Goal: Information Seeking & Learning: Learn about a topic

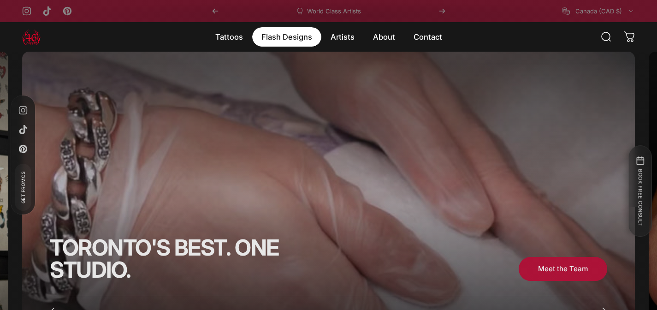
click at [295, 43] on magnet-element "Flash Designs Flash Designs" at bounding box center [286, 36] width 69 height 19
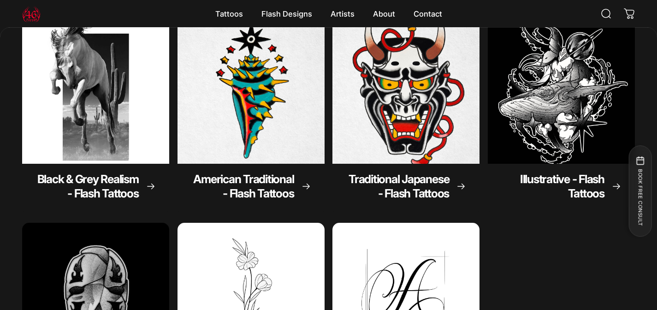
scroll to position [124, 0]
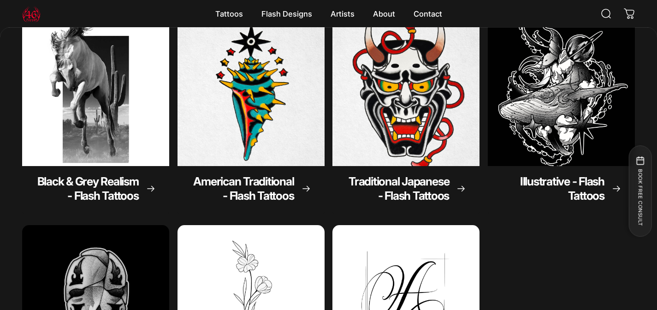
click at [272, 97] on img "American Traditional - Flash Tattoos" at bounding box center [251, 92] width 147 height 147
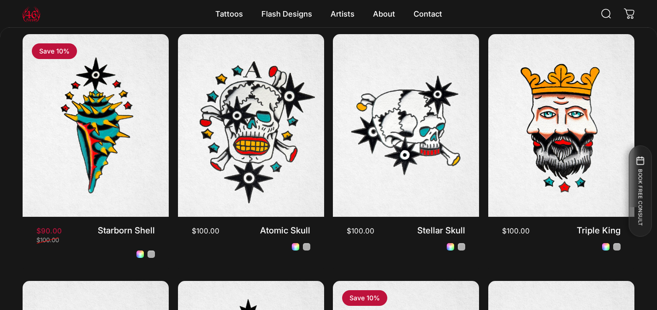
scroll to position [74, 0]
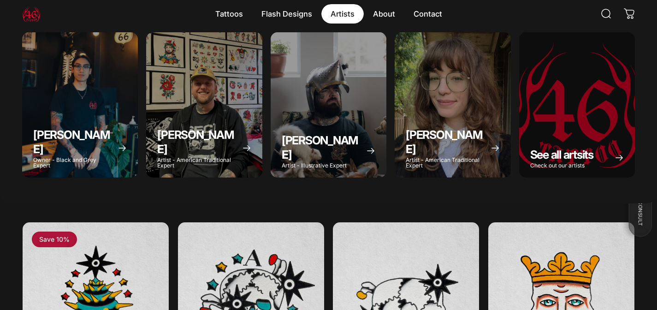
click at [342, 10] on magnet-element "Artists Artists" at bounding box center [342, 13] width 42 height 19
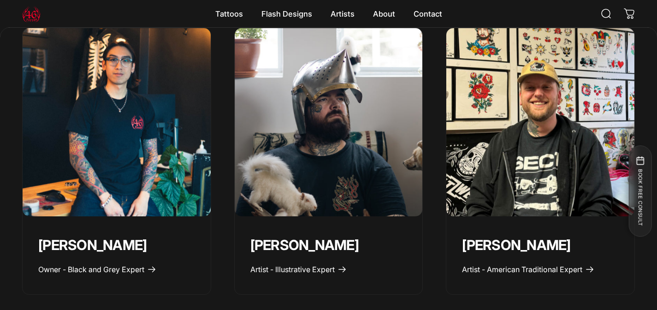
scroll to position [410, 0]
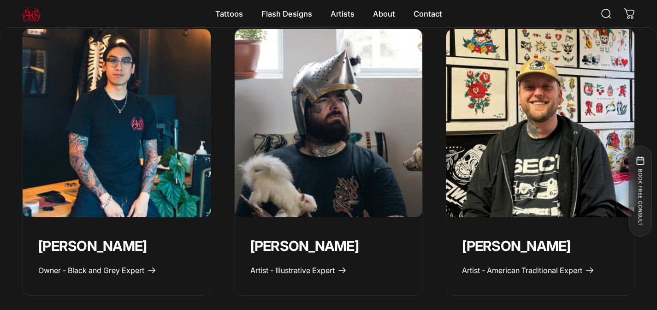
click at [516, 130] on img "Spencer Skalko" at bounding box center [540, 122] width 197 height 197
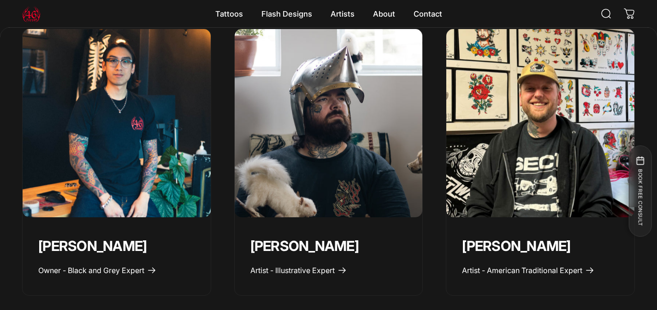
click at [349, 127] on img "Taivas Jättiläinen" at bounding box center [328, 122] width 197 height 197
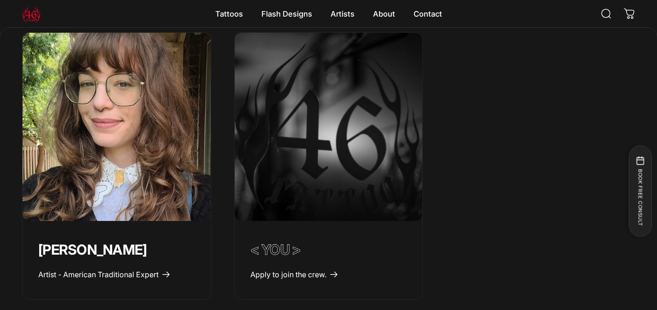
scroll to position [695, 0]
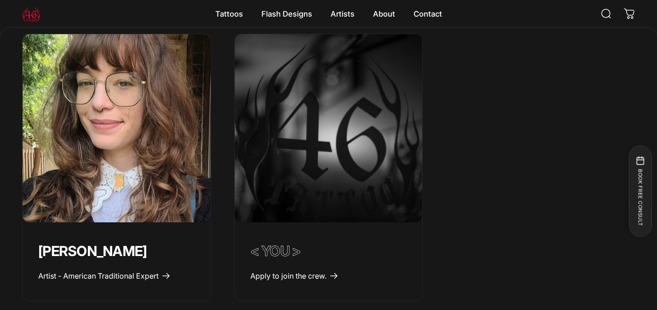
click at [151, 134] on img "Emily Forte" at bounding box center [116, 128] width 197 height 197
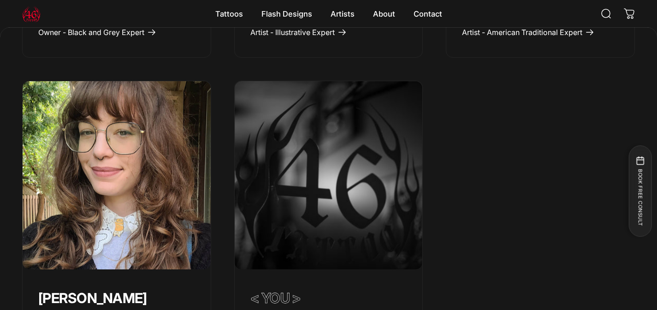
scroll to position [620, 0]
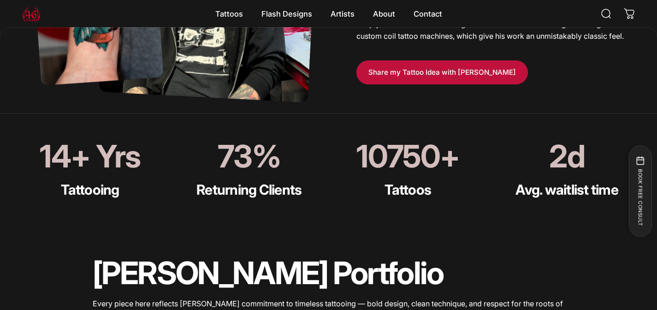
scroll to position [462, 0]
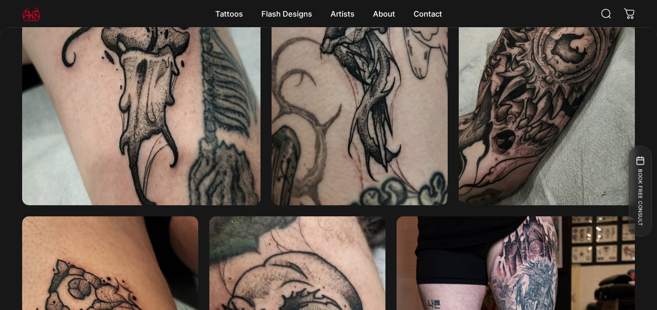
scroll to position [1457, 0]
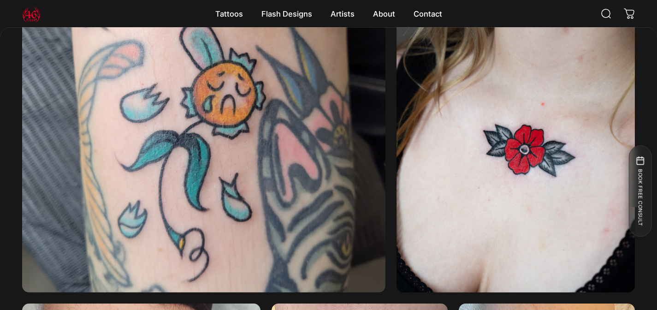
scroll to position [1027, 0]
